Goal: Task Accomplishment & Management: Manage account settings

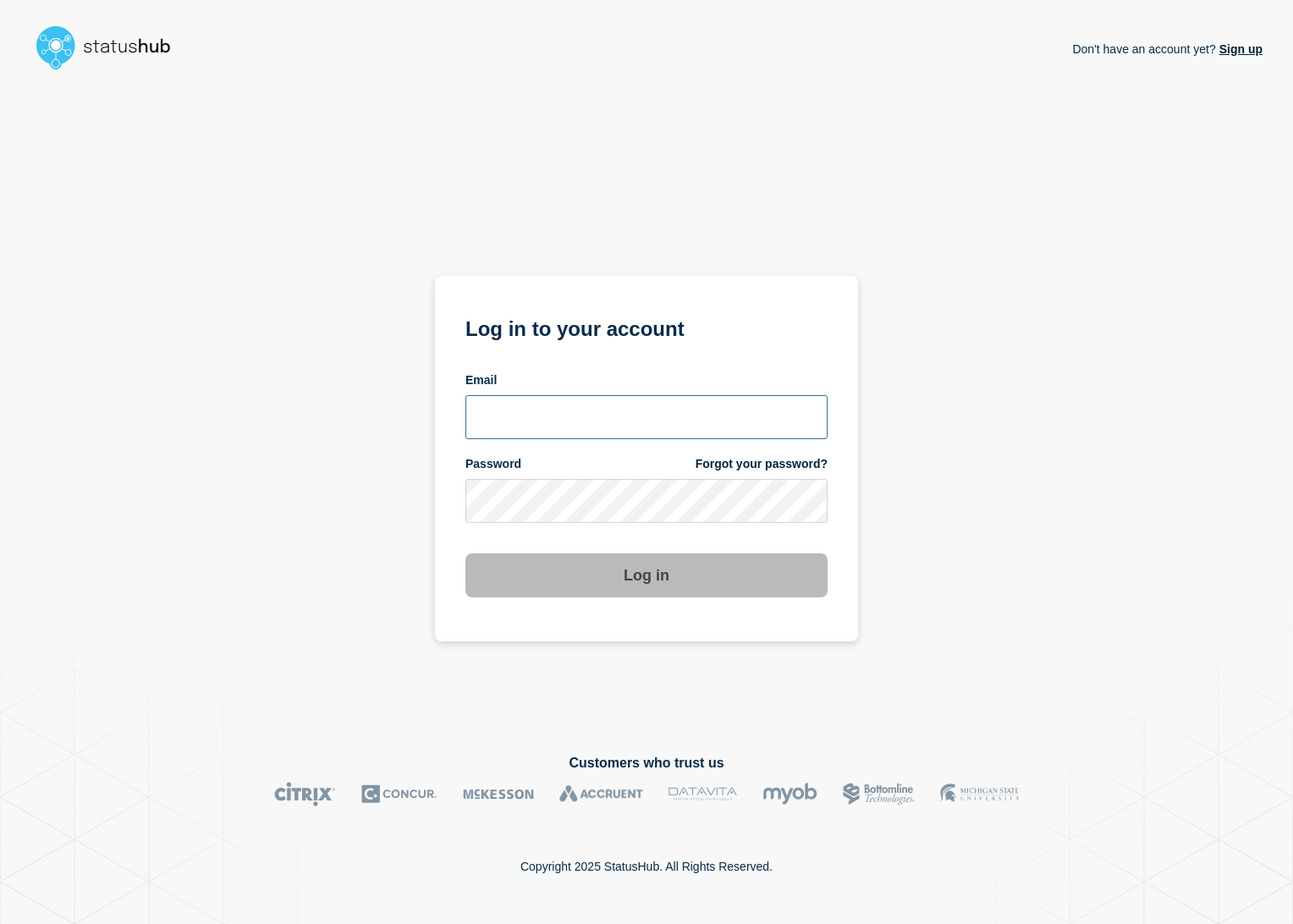
type input "lars.kjellberg@ist.com"
click at [745, 587] on button "Log in" at bounding box center [647, 574] width 362 height 44
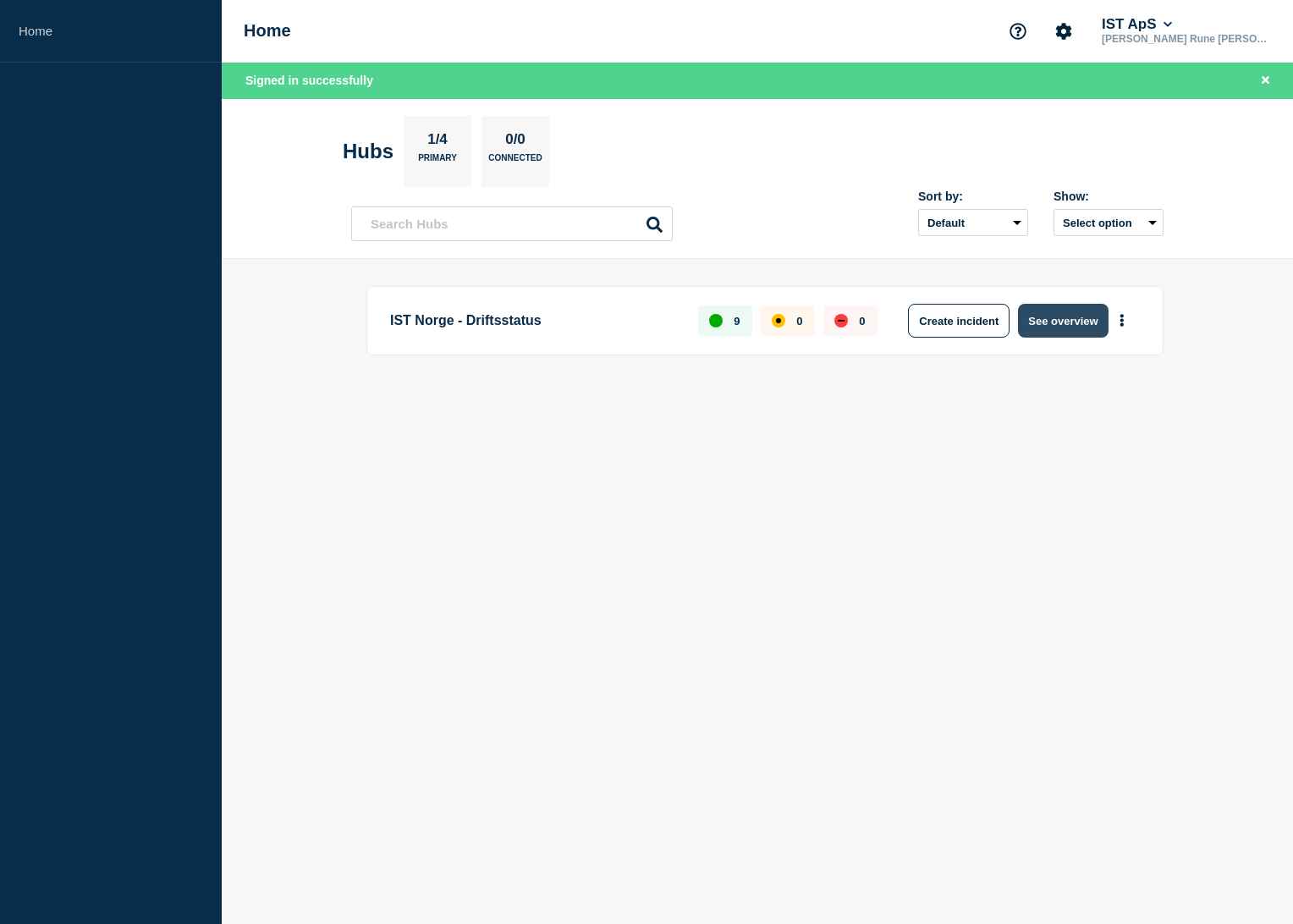
click at [1031, 330] on button "See overview" at bounding box center [1062, 321] width 90 height 34
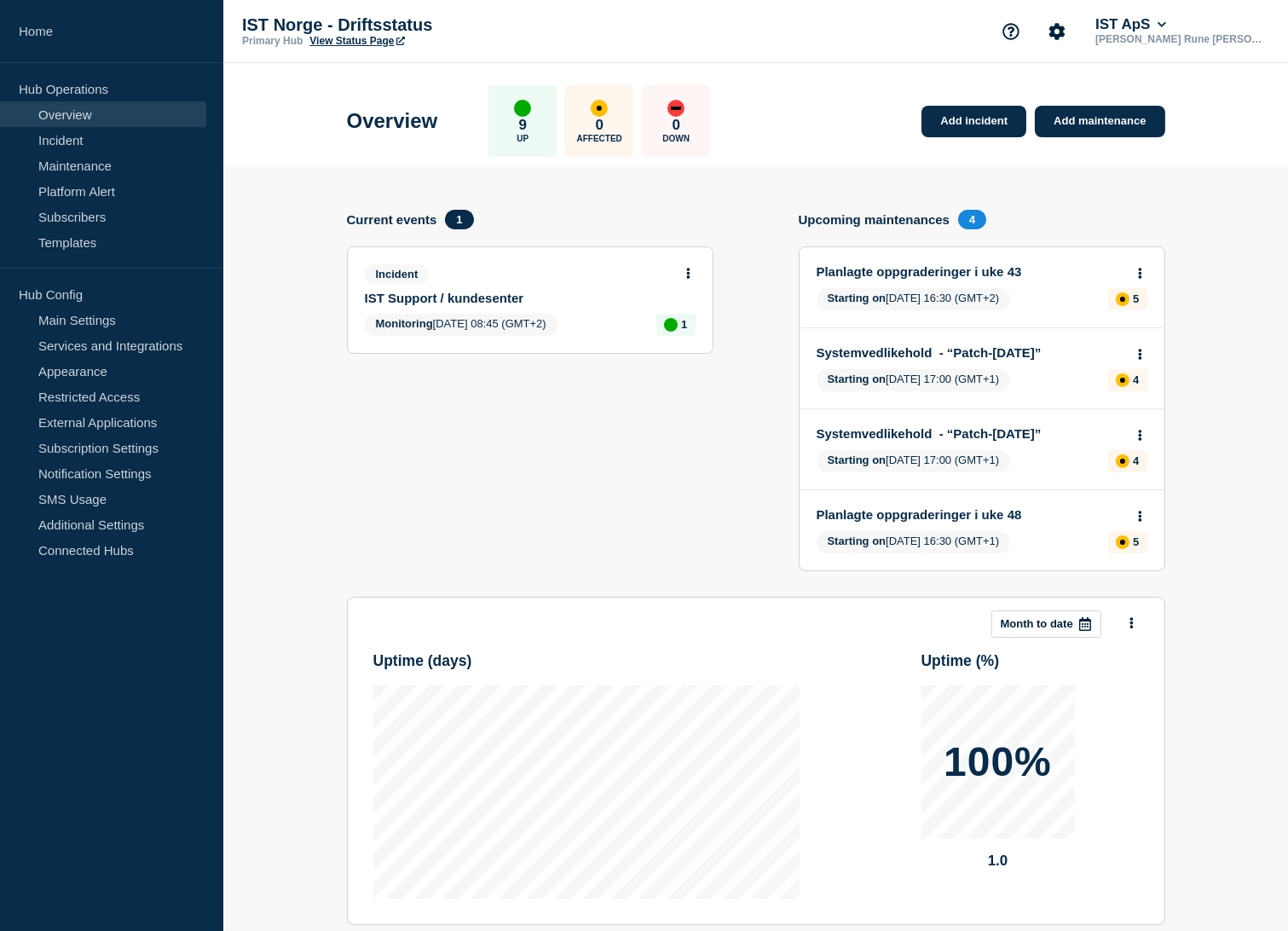
click at [686, 267] on icon at bounding box center [688, 272] width 4 height 11
click at [709, 338] on link "Update incident" at bounding box center [688, 335] width 83 height 14
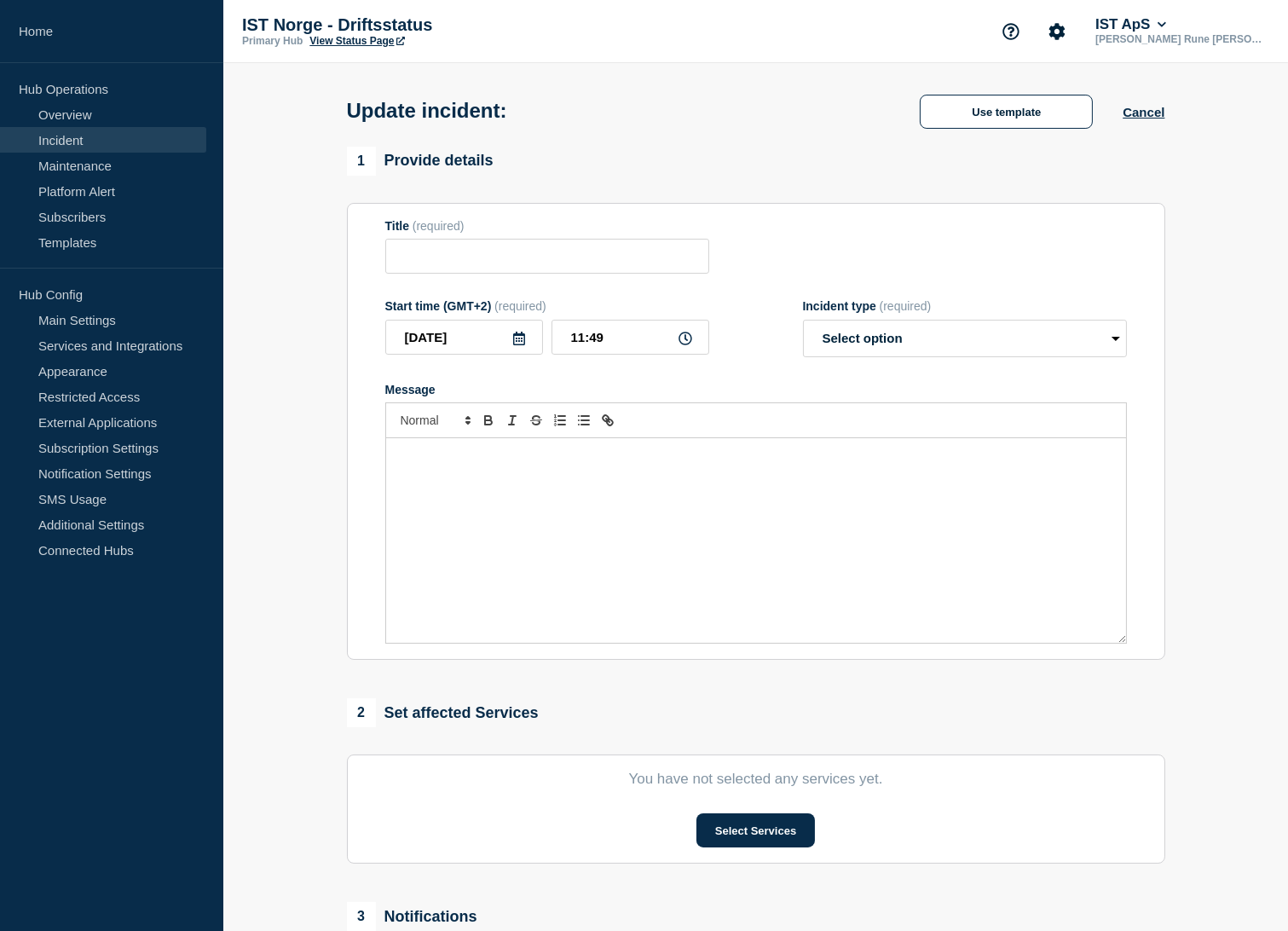
type input "IST Support / kundesenter"
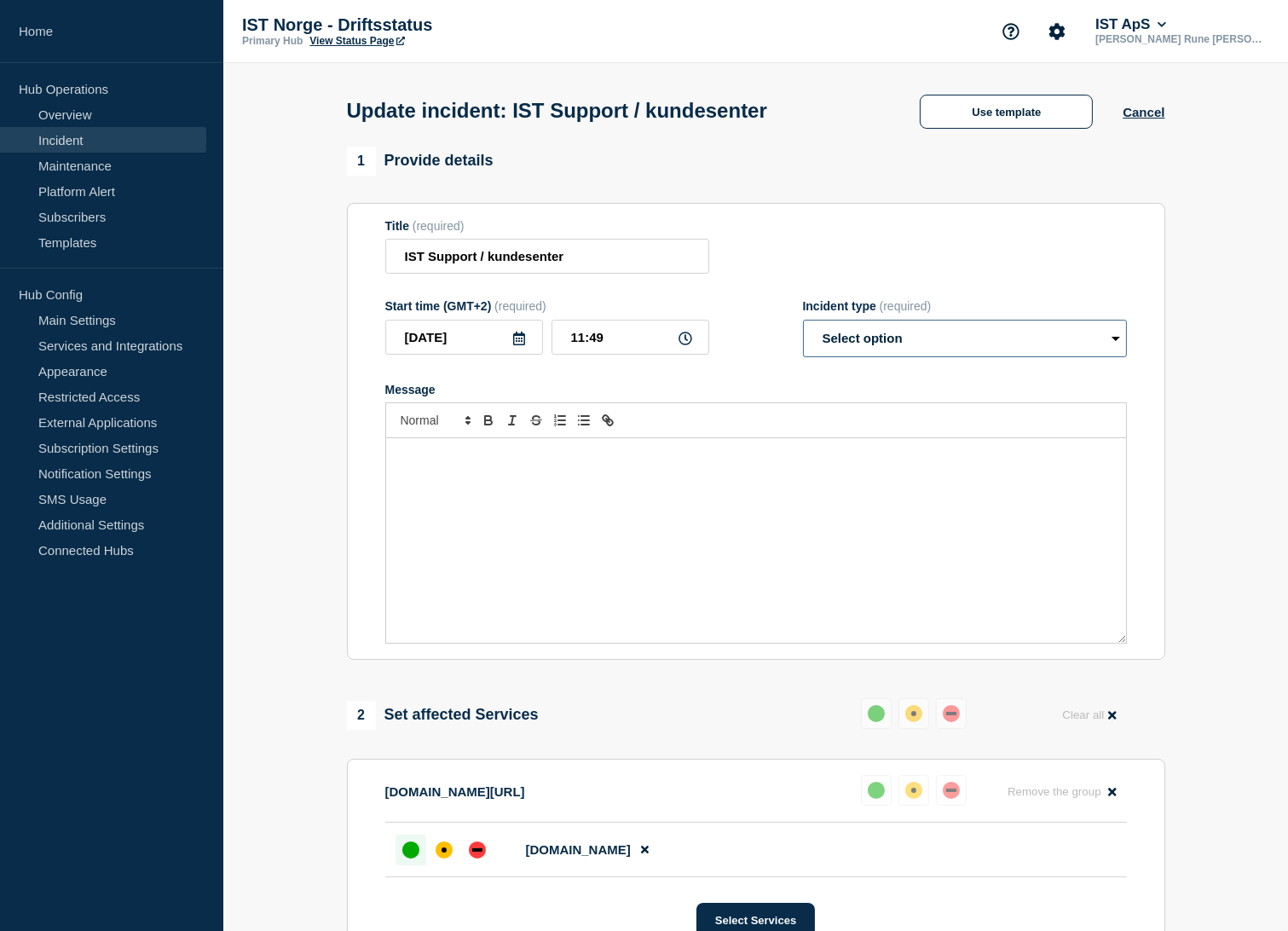
drag, startPoint x: 939, startPoint y: 341, endPoint x: 939, endPoint y: 354, distance: 13.0
click at [939, 344] on select "Select option Investigating Identified Monitoring Resolved" at bounding box center [965, 339] width 324 height 37
select select "resolved"
click at [803, 324] on select "Select option Investigating Identified Monitoring Resolved" at bounding box center [965, 339] width 324 height 37
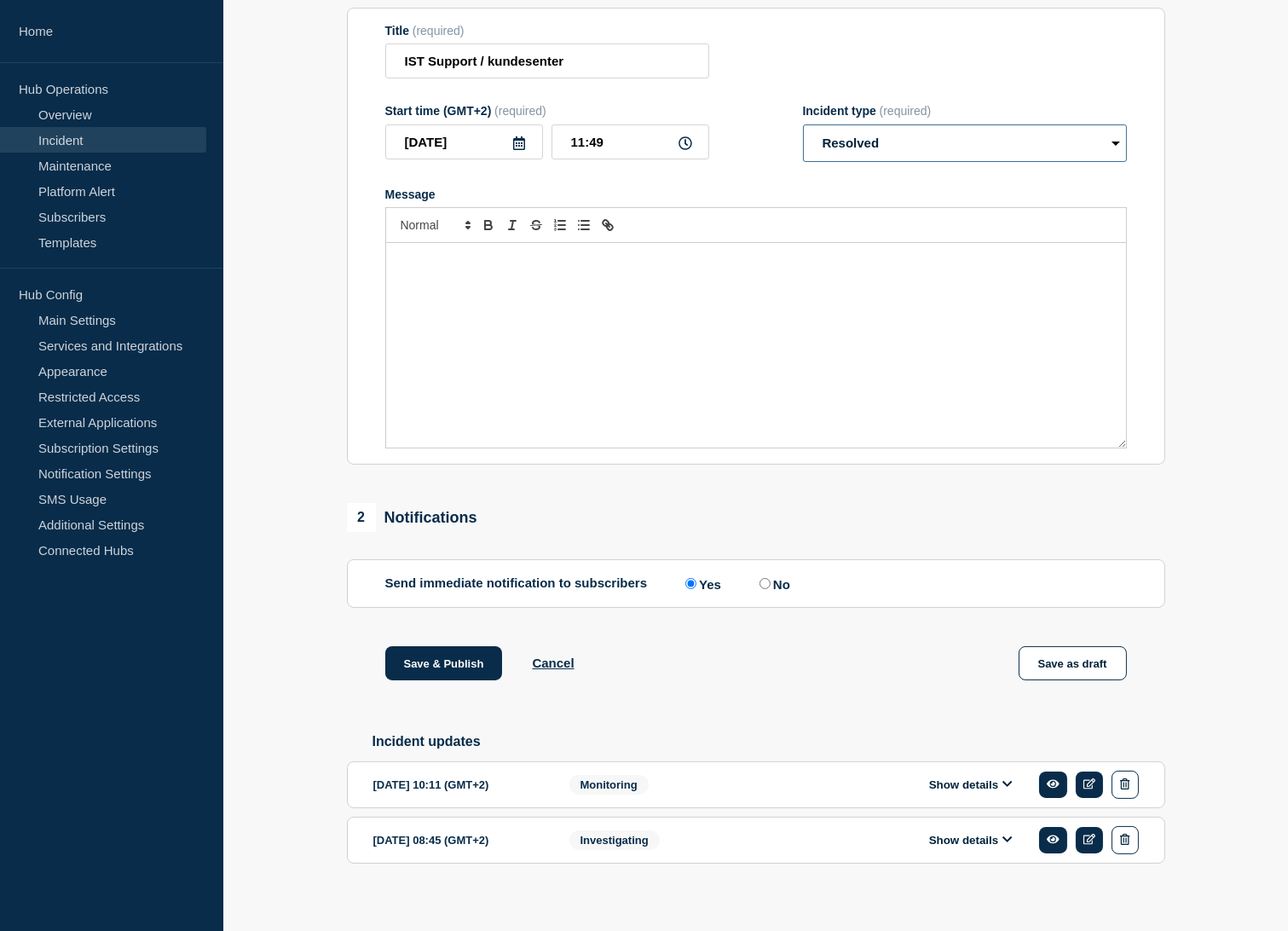
scroll to position [214, 0]
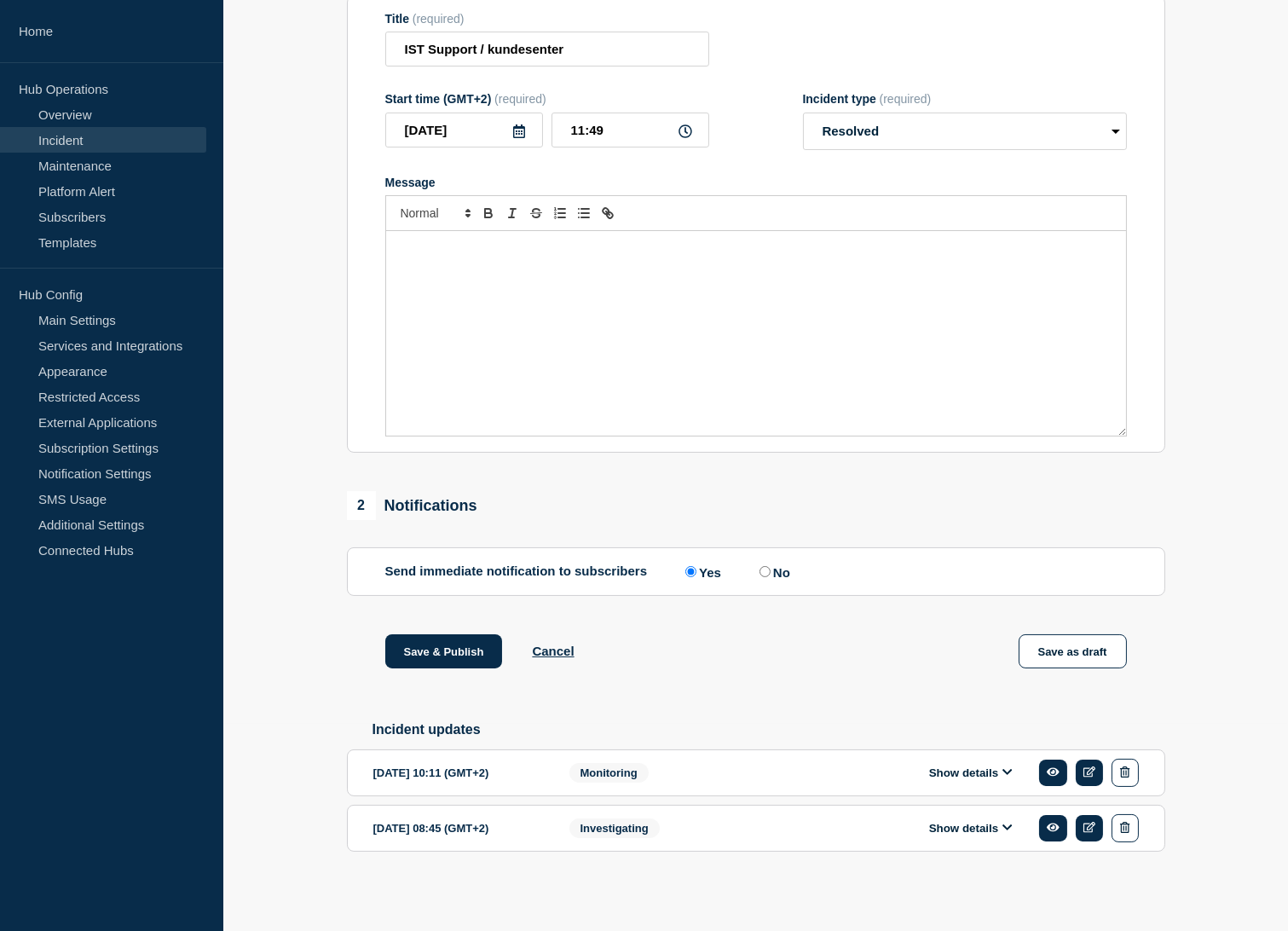
click at [780, 568] on label "No" at bounding box center [773, 572] width 35 height 17
click at [771, 568] on input "No" at bounding box center [764, 571] width 11 height 11
radio input "true"
radio input "false"
click at [436, 660] on button "Save & Publish" at bounding box center [444, 651] width 118 height 34
